Goal: Transaction & Acquisition: Purchase product/service

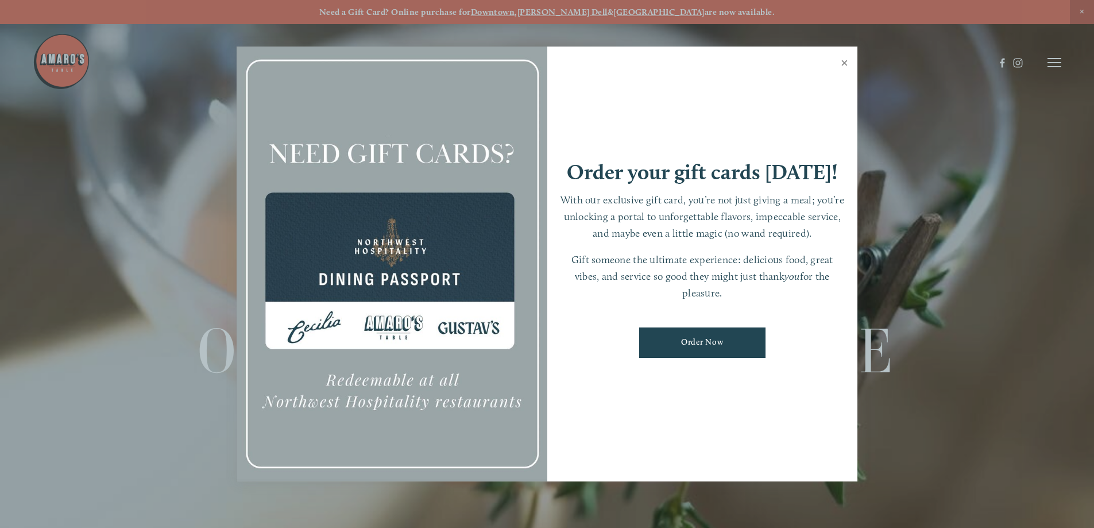
click at [840, 63] on link "Close" at bounding box center [845, 64] width 22 height 32
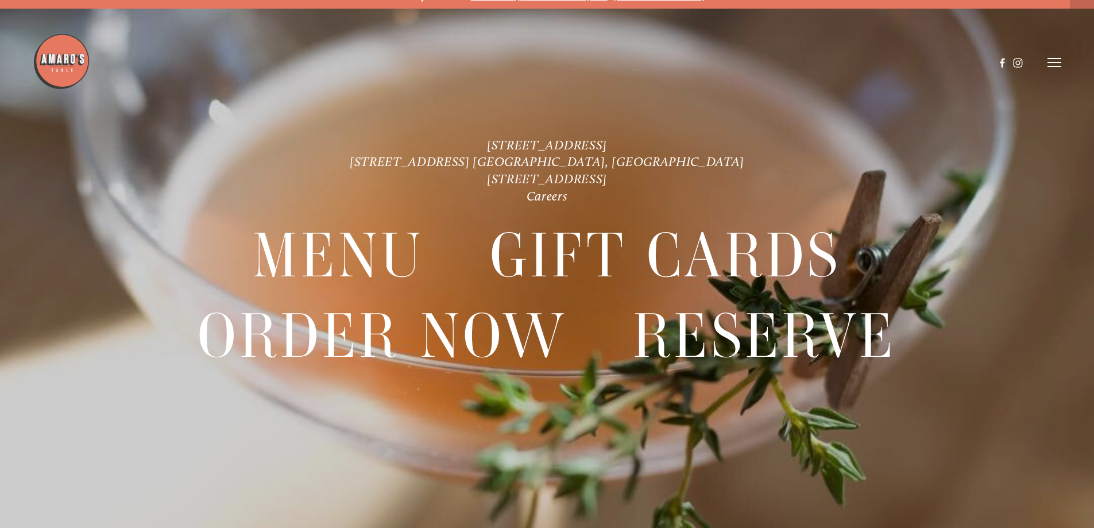
scroll to position [24, 0]
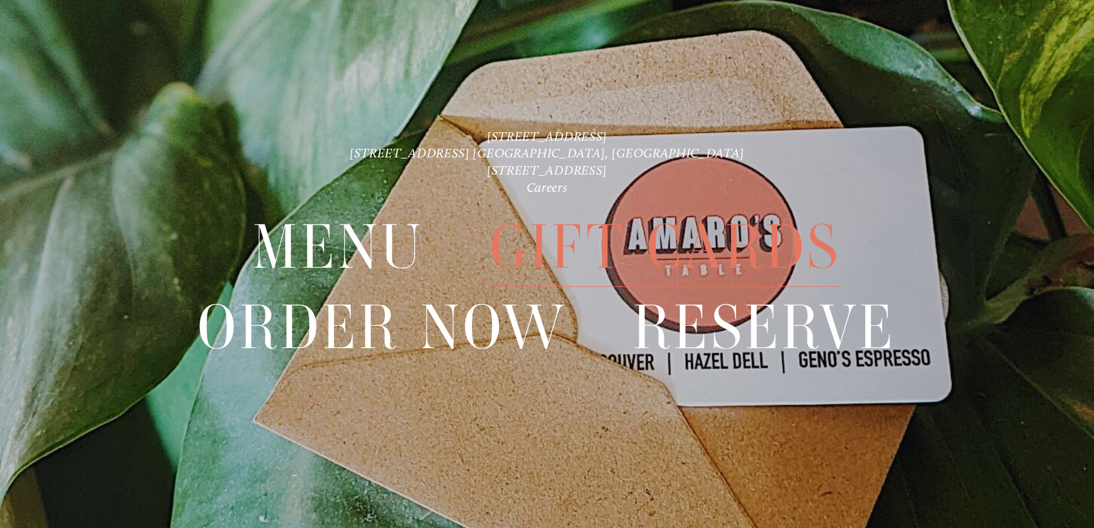
click at [584, 236] on span "Gift Cards" at bounding box center [666, 247] width 352 height 79
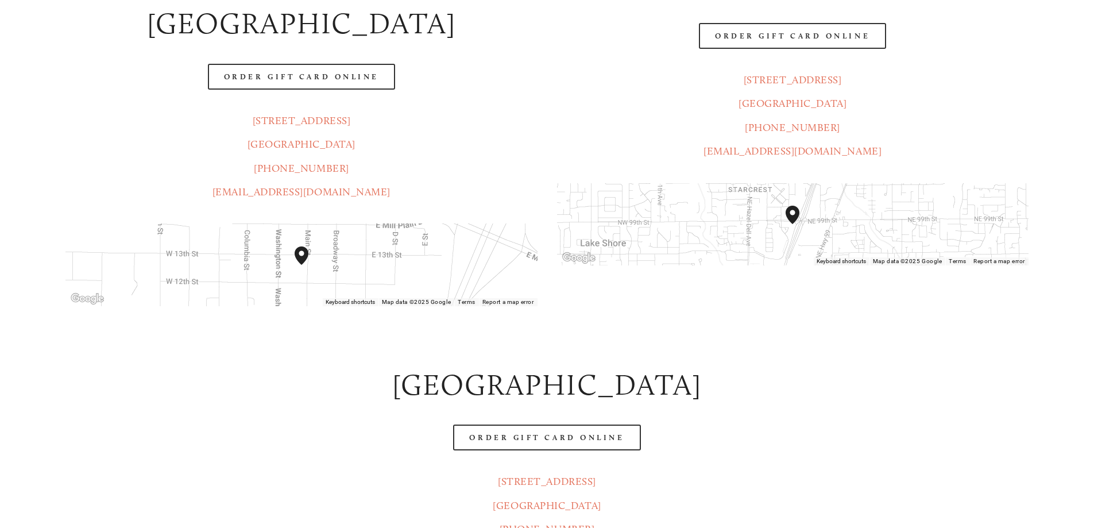
scroll to position [689, 0]
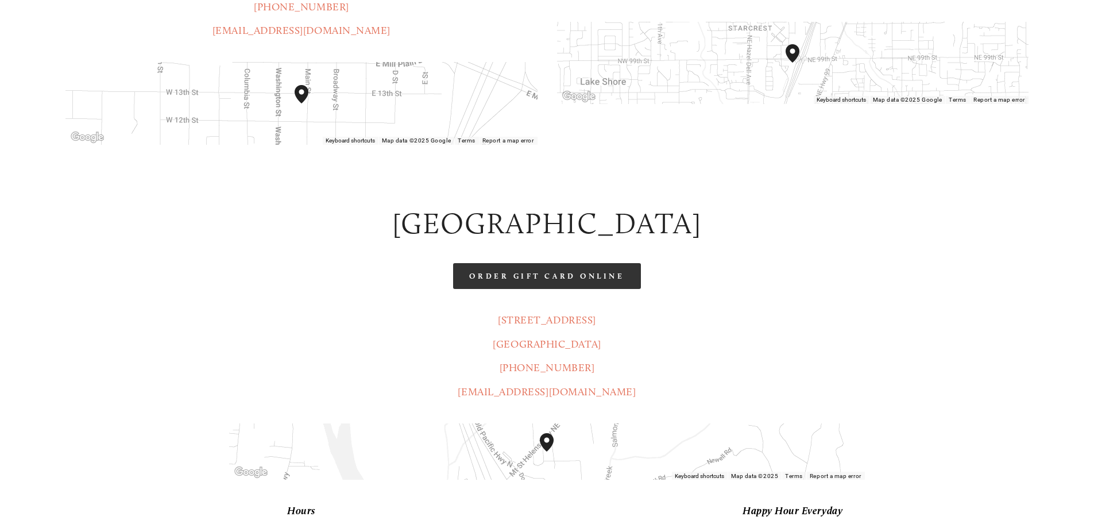
click at [541, 263] on link "Order Gift Card Online" at bounding box center [546, 276] width 187 height 26
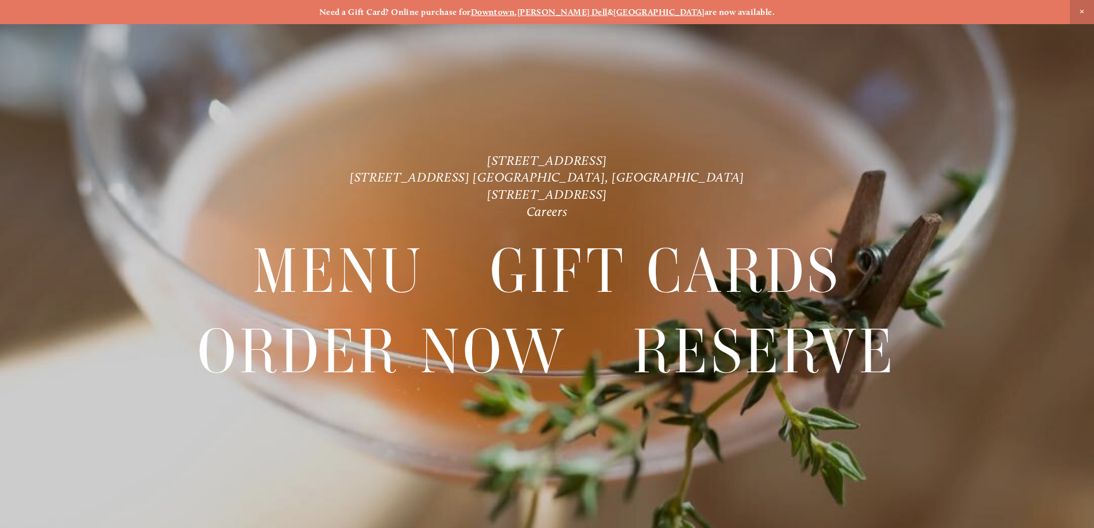
scroll to position [24, 0]
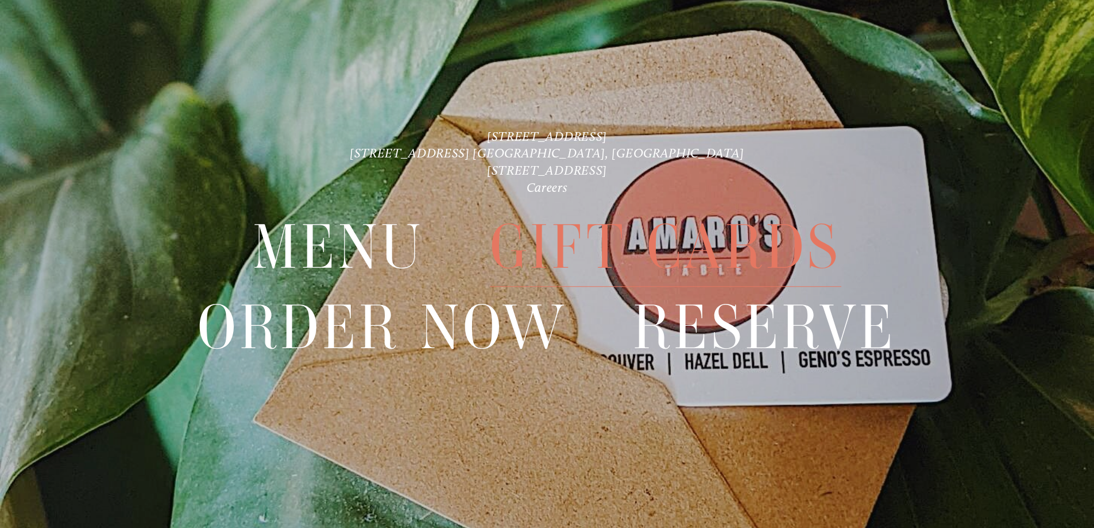
click at [672, 225] on span "Gift Cards" at bounding box center [666, 247] width 352 height 79
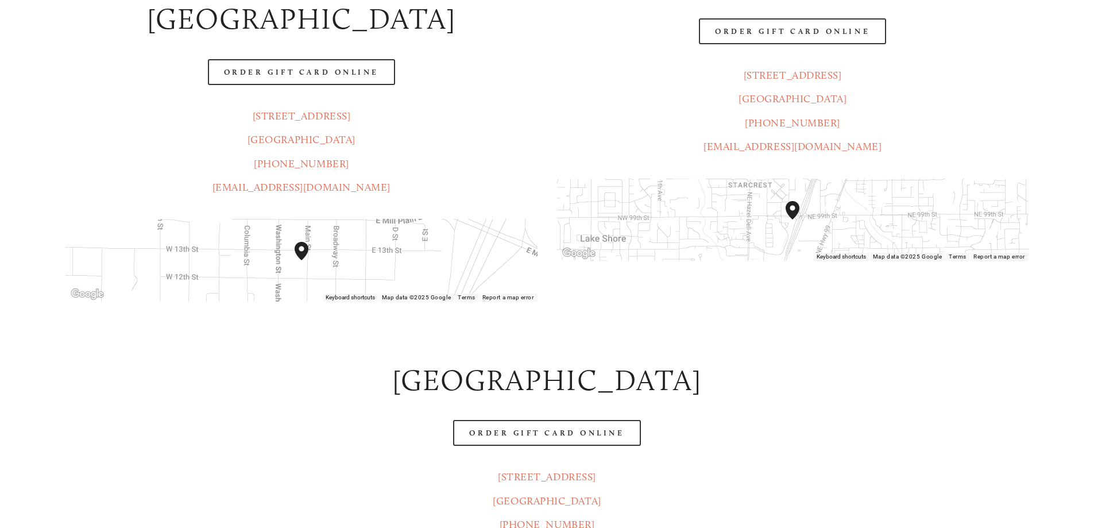
scroll to position [632, 0]
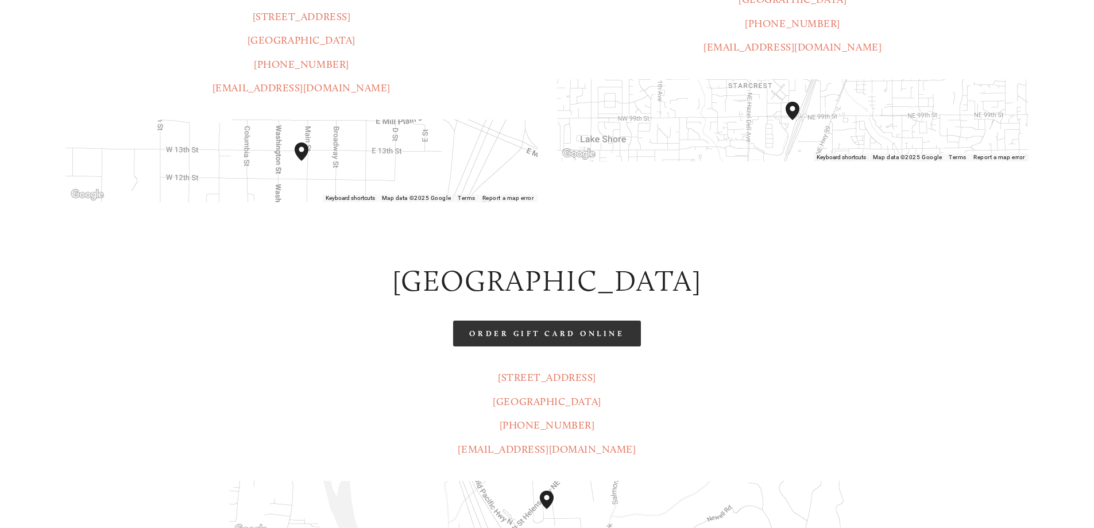
click at [591, 321] on link "Order Gift Card Online" at bounding box center [546, 334] width 187 height 26
